Goal: Information Seeking & Learning: Find specific page/section

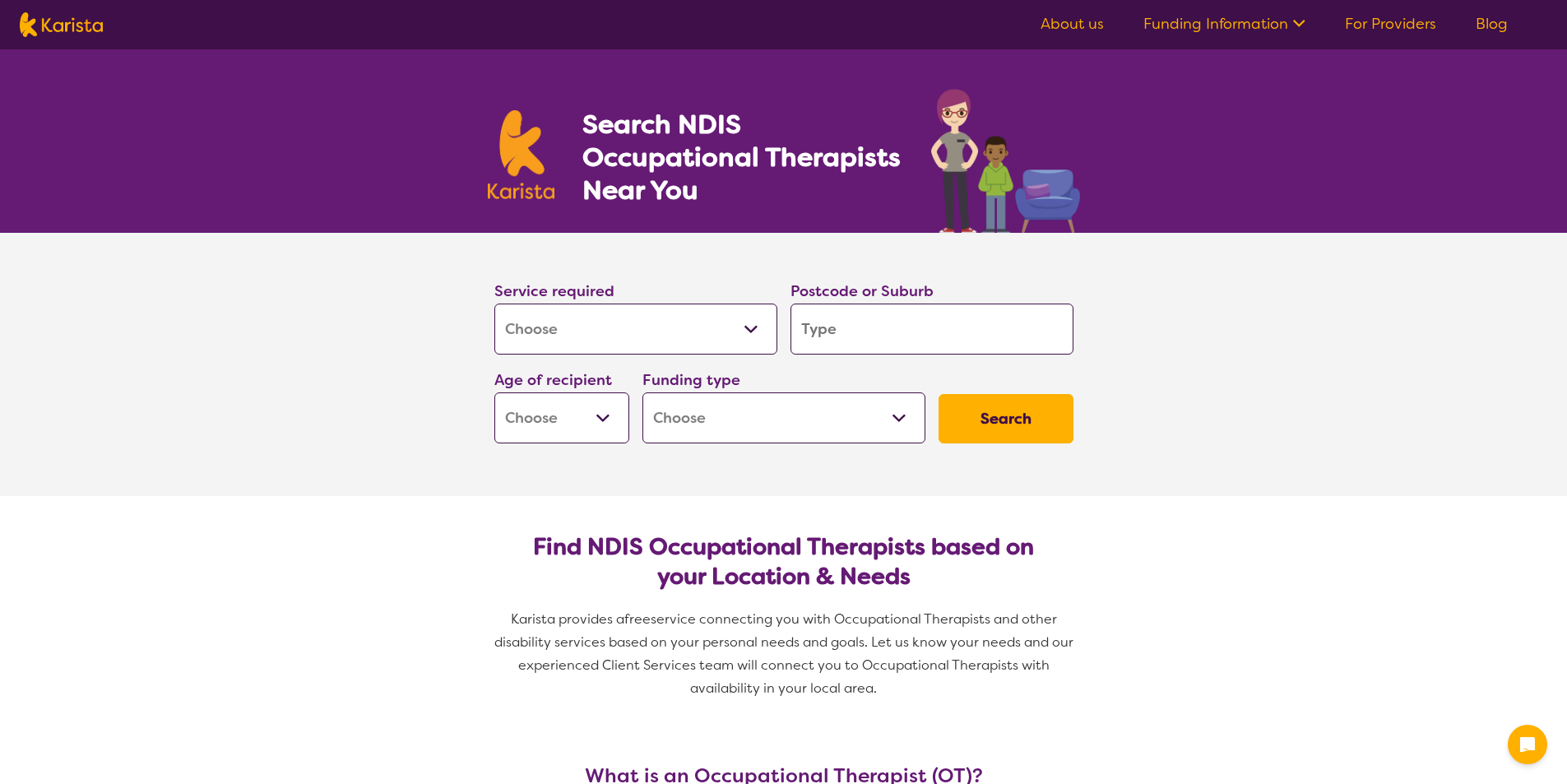
select select "[MEDICAL_DATA]"
click at [682, 344] on select "Allied Health Assistant Assessment ([MEDICAL_DATA] or [MEDICAL_DATA]) Behaviour…" at bounding box center [635, 329] width 283 height 51
click at [680, 348] on select "Allied Health Assistant Assessment ([MEDICAL_DATA] or [MEDICAL_DATA]) Behaviour…" at bounding box center [635, 329] width 283 height 51
click at [563, 422] on select "Early Childhood - 0 to 9 Child - 10 to 11 Adolescent - 12 to 17 Adult - 18 to 6…" at bounding box center [562, 418] width 135 height 51
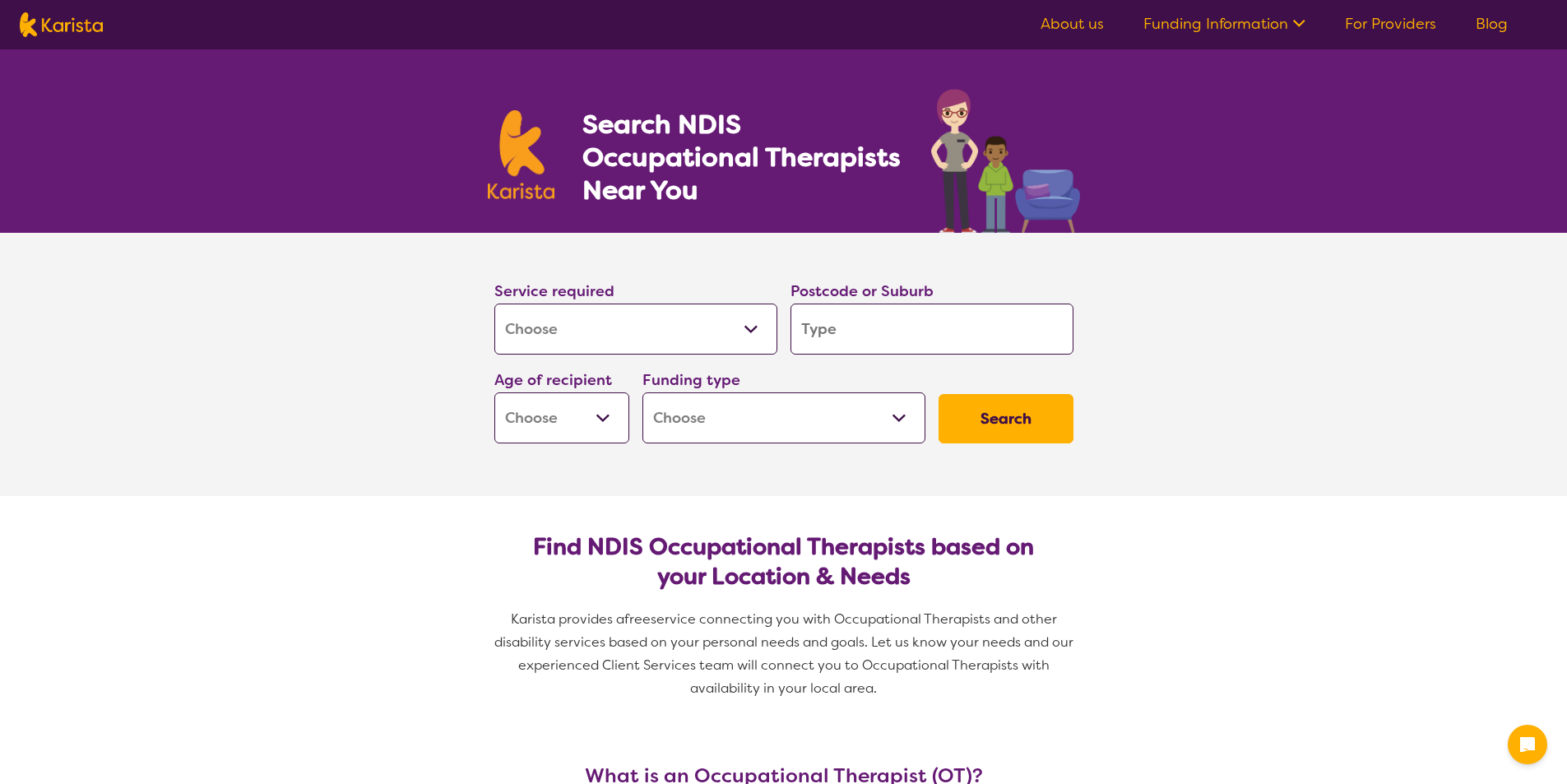
select select "EC"
click at [494, 392] on select "Early Childhood - 0 to 9 Child - 10 to 11 Adolescent - 12 to 17 Adult - 18 to 6…" at bounding box center [562, 418] width 135 height 51
select select "EC"
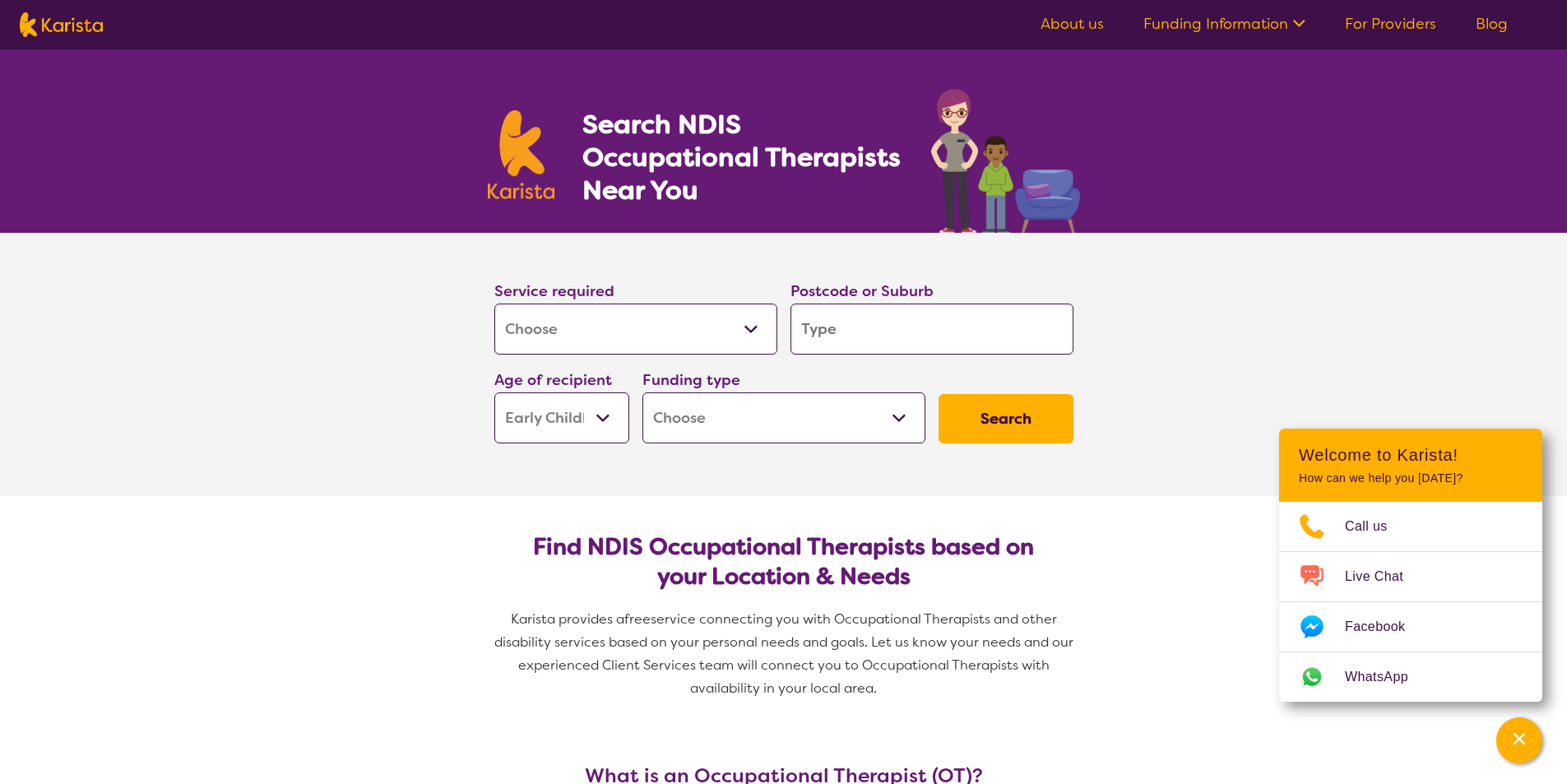
click at [708, 411] on select "Home Care Package (HCP) National Disability Insurance Scheme (NDIS) I don't know" at bounding box center [784, 418] width 283 height 51
select select "NDIS"
click at [642, 392] on select "Home Care Package (HCP) National Disability Insurance Scheme (NDIS) I don't know" at bounding box center [784, 418] width 283 height 51
select select "NDIS"
click at [847, 340] on input "search" at bounding box center [931, 329] width 283 height 51
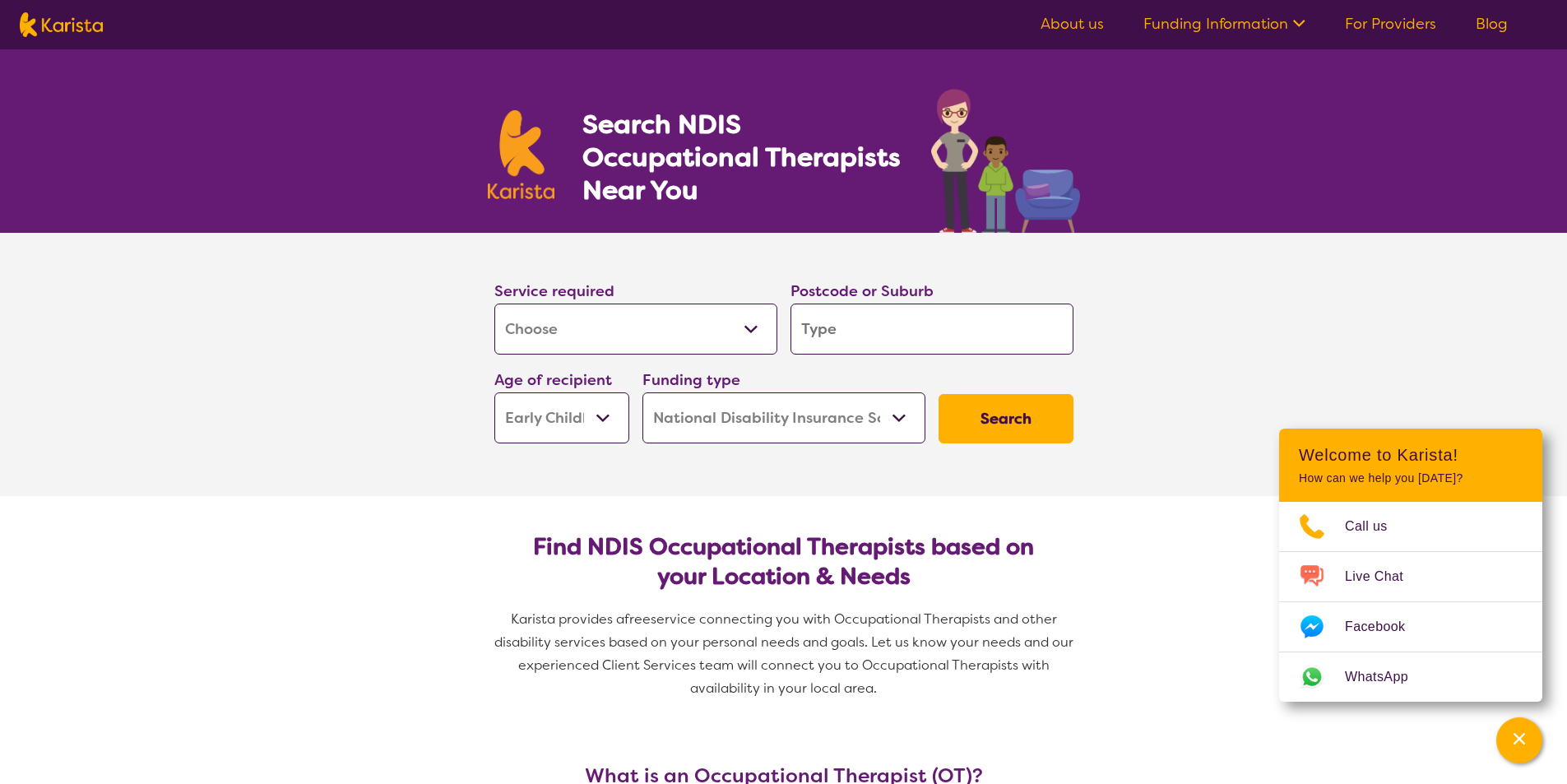
type input "3"
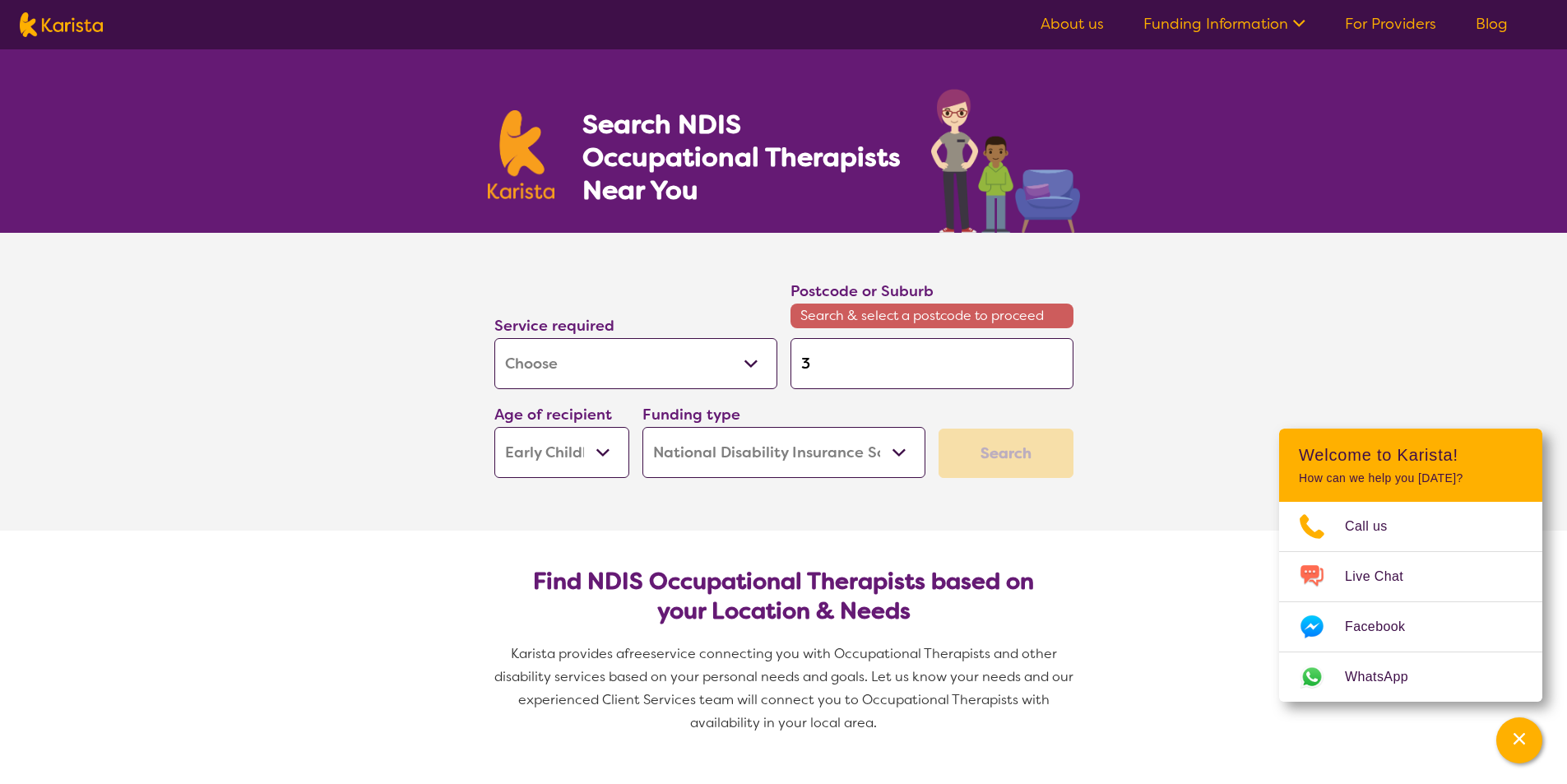
type input "33"
type input "333"
type input "3337"
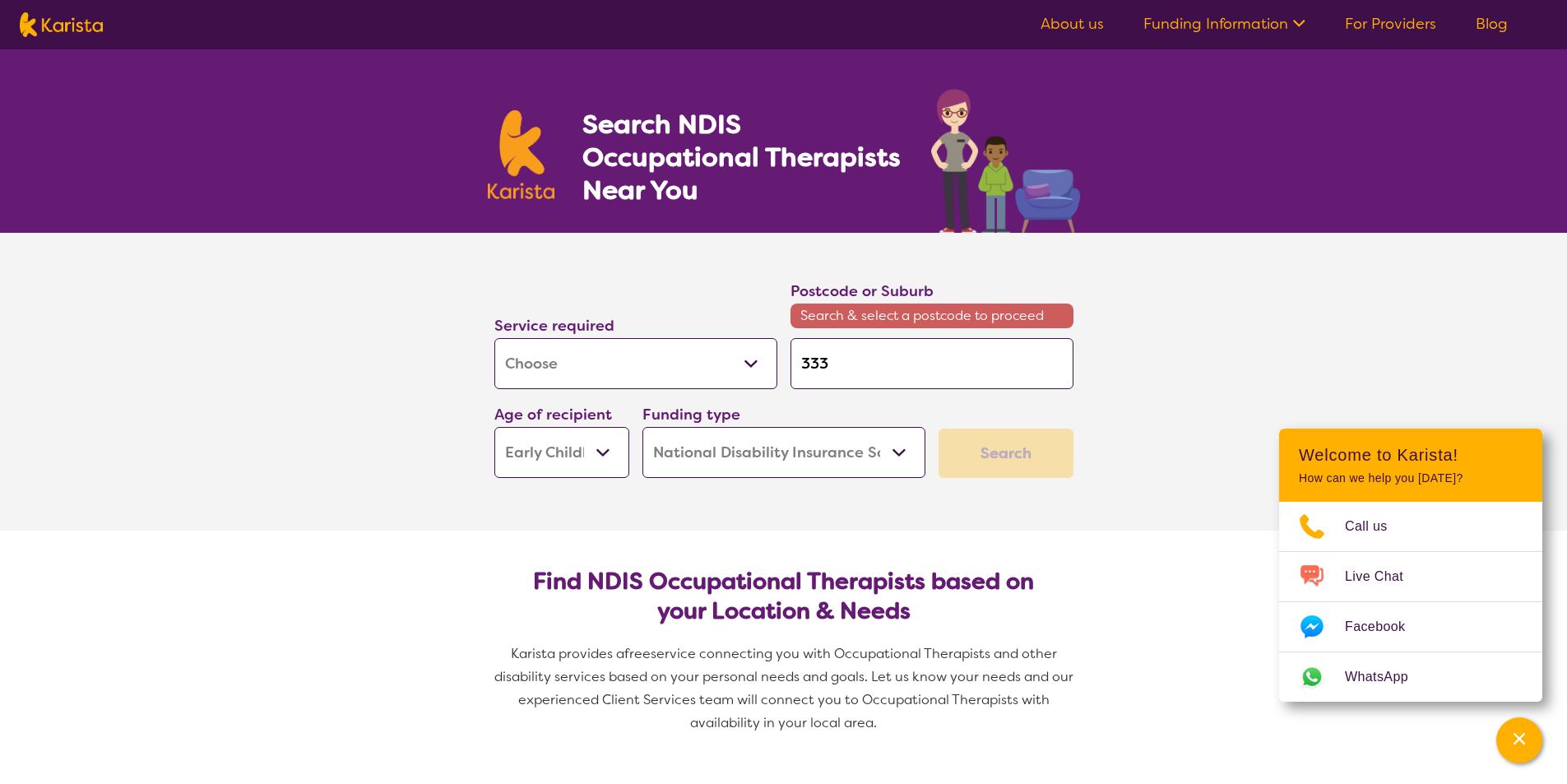
type input "3337"
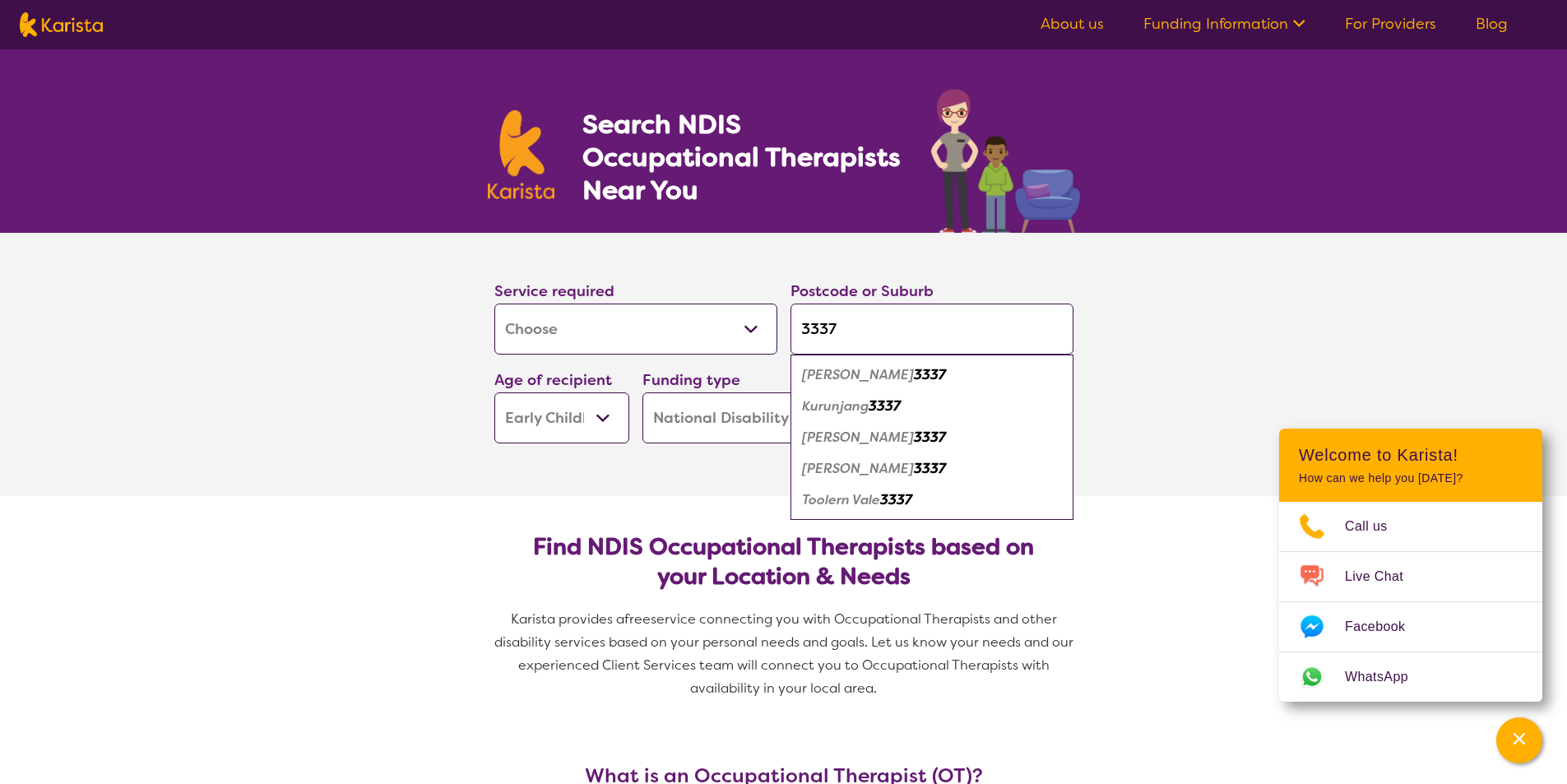
type input "3337"
click at [826, 431] on em "[PERSON_NAME]" at bounding box center [858, 437] width 112 height 17
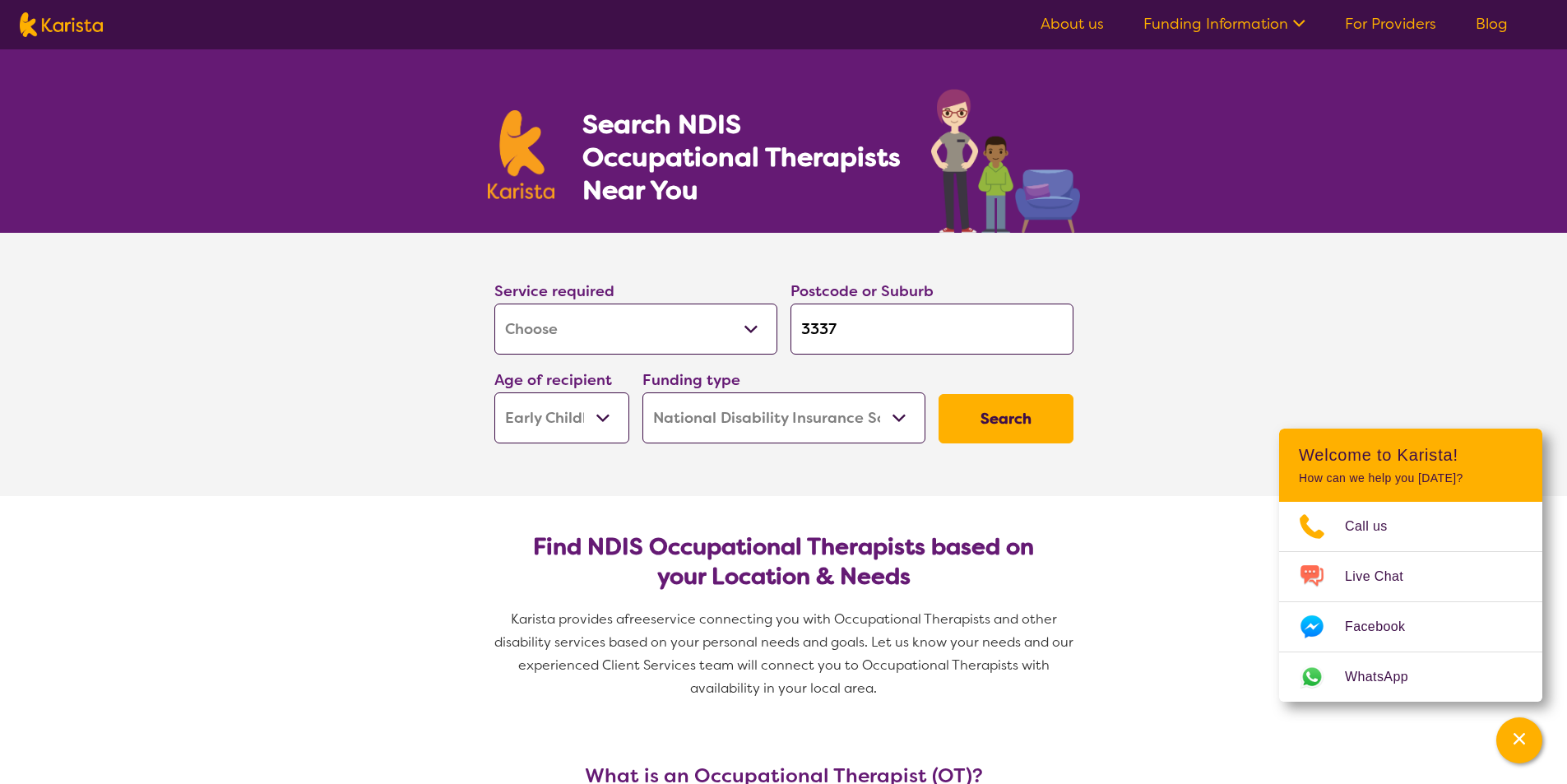
click at [988, 395] on button "Search" at bounding box center [1006, 419] width 135 height 49
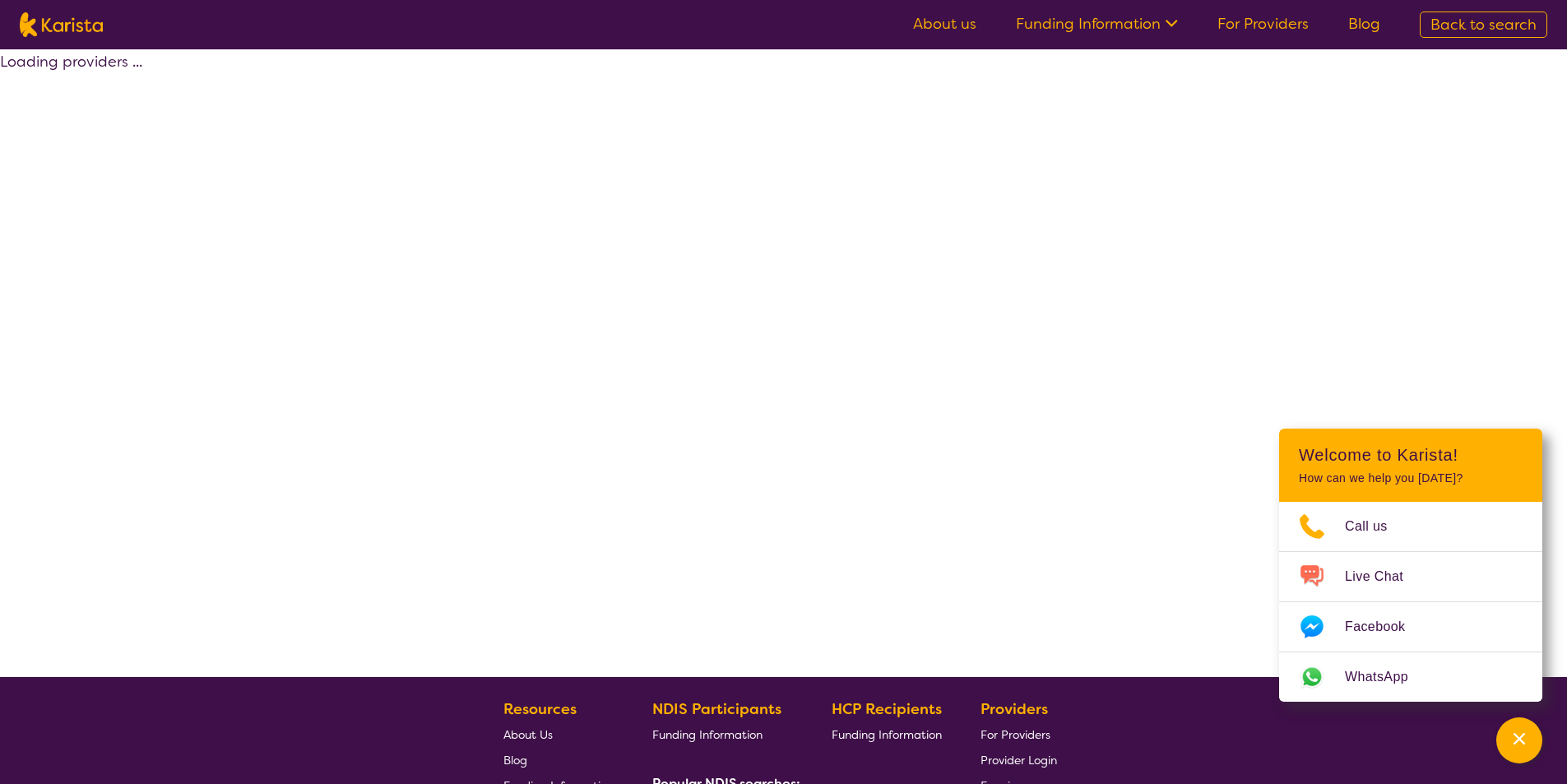
select select "by_score"
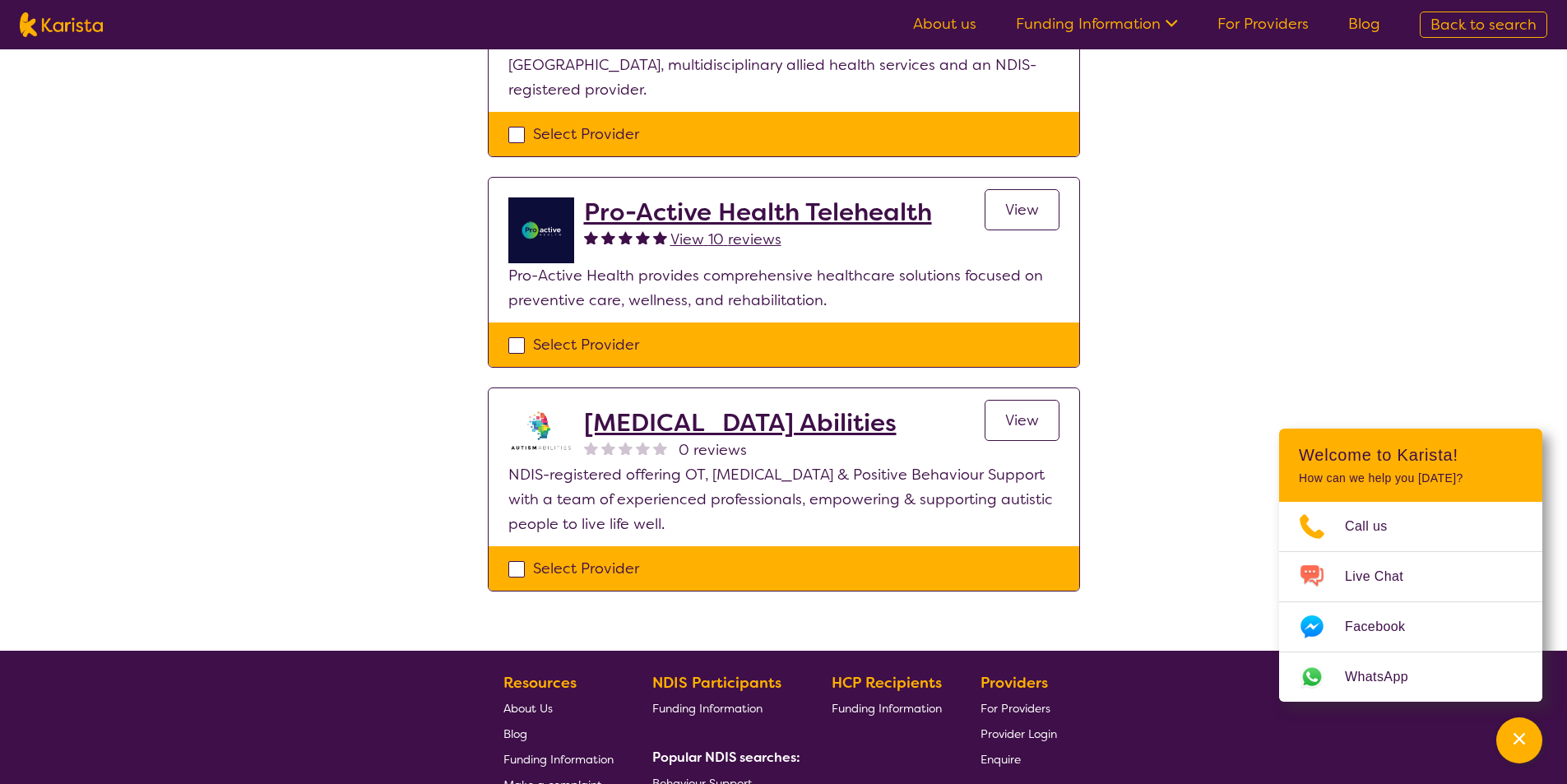
scroll to position [575, 0]
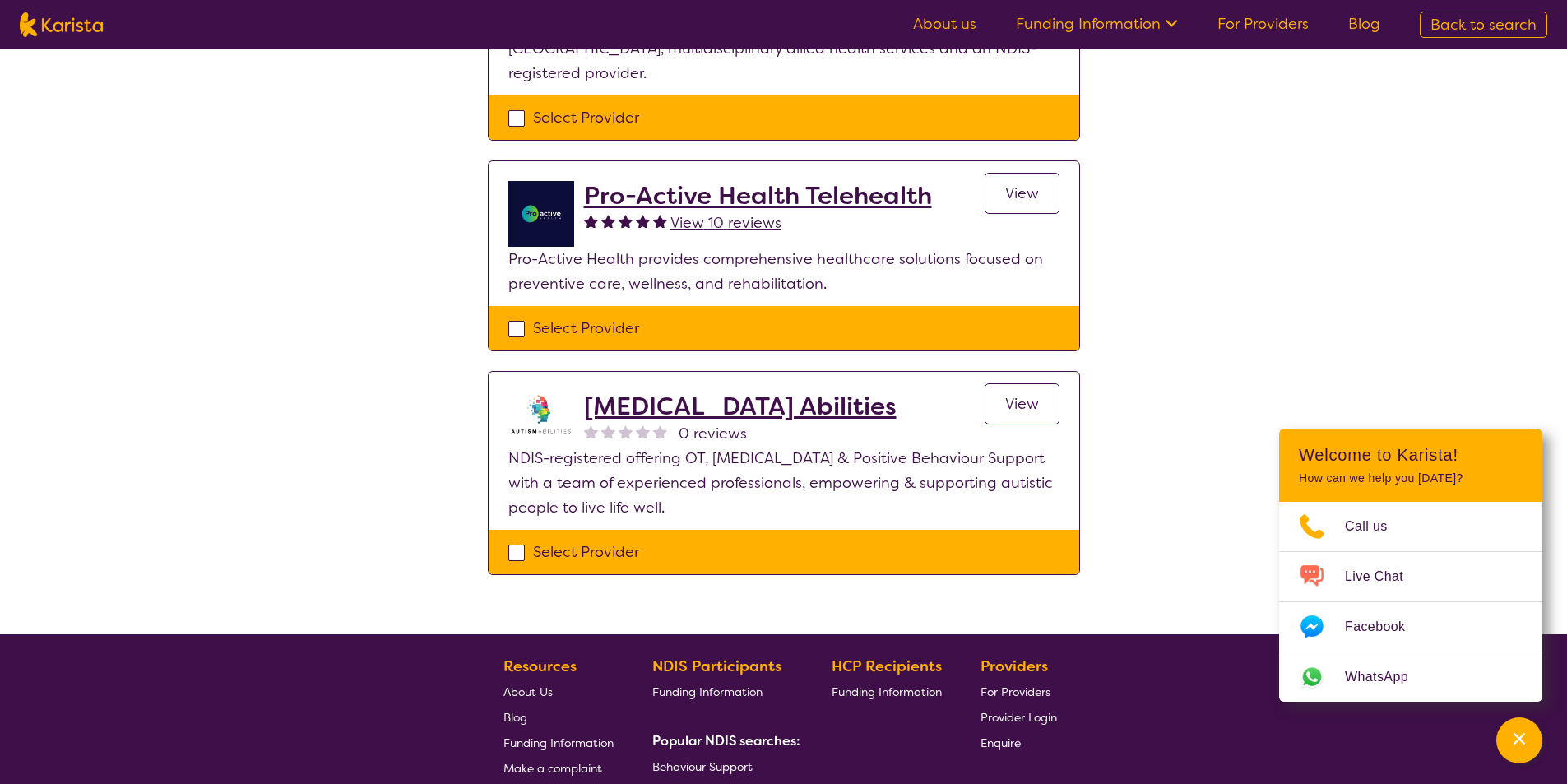
click at [1228, 335] on div "Select one or more providers and click the 'NEXT' button to proceed 1 - 4 of 4 …" at bounding box center [784, 54] width 1567 height 1160
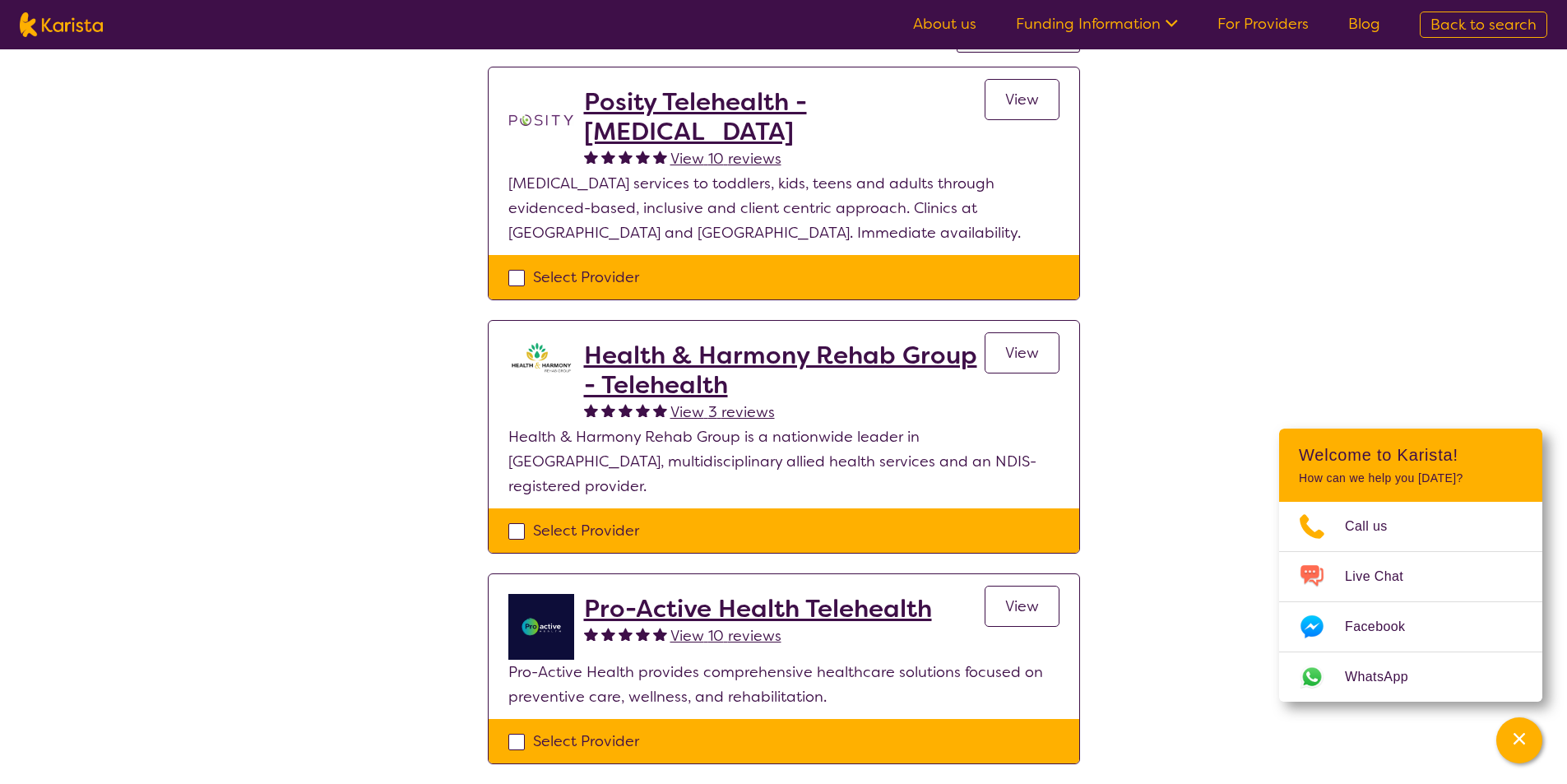
scroll to position [0, 0]
